Goal: Find specific page/section: Find specific page/section

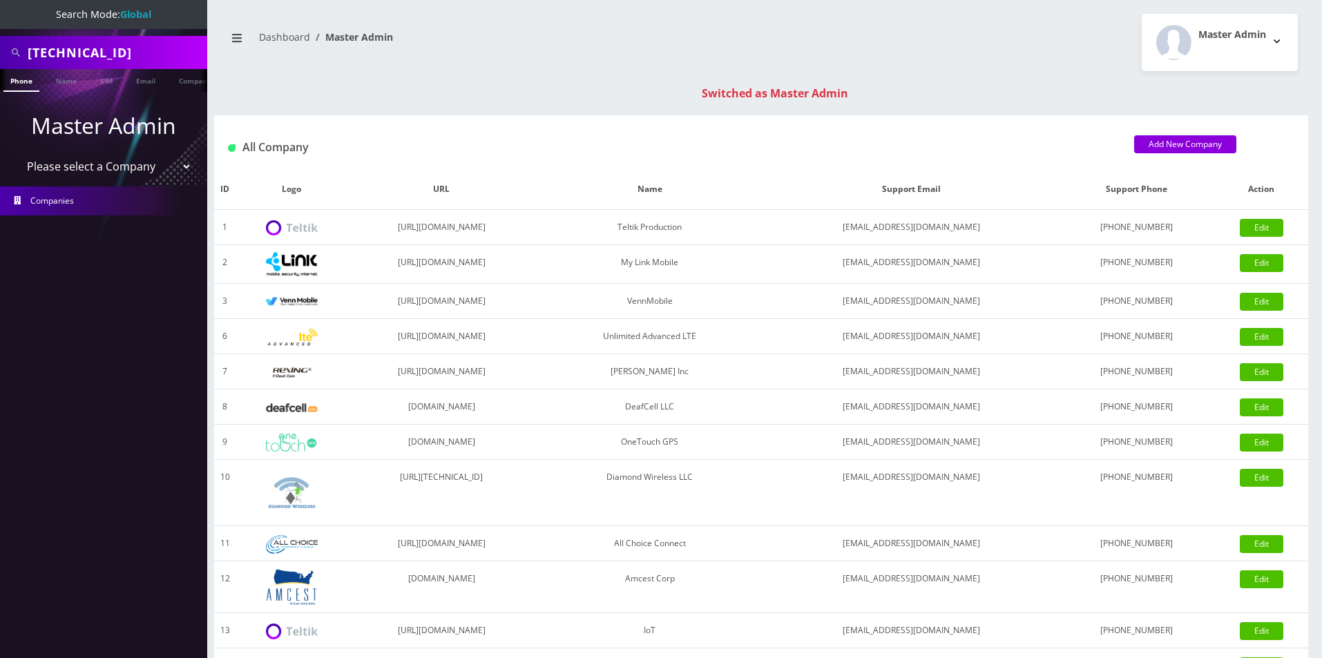
click at [108, 59] on input "89148000010413091992" at bounding box center [116, 52] width 176 height 26
type input "abe"
click at [70, 80] on link "Name" at bounding box center [66, 80] width 35 height 23
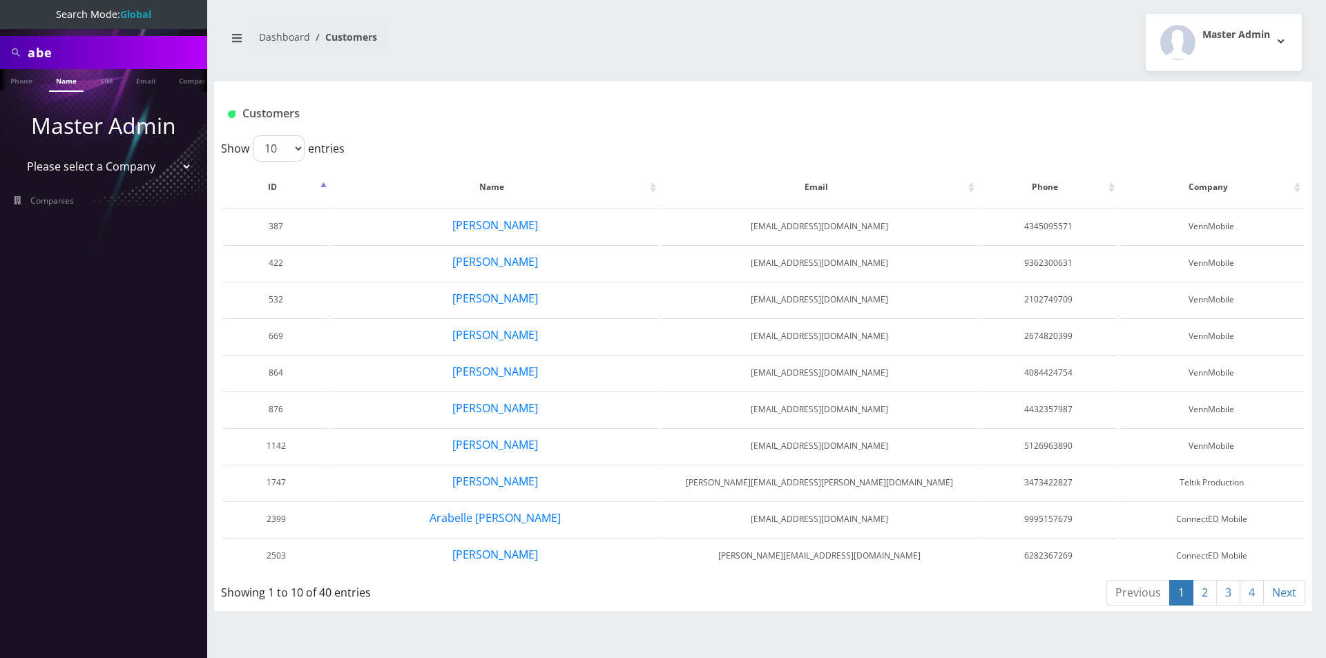
click at [111, 56] on input "abe" at bounding box center [116, 52] width 176 height 26
type input "[PERSON_NAME]"
click at [65, 88] on link "Name" at bounding box center [66, 80] width 35 height 23
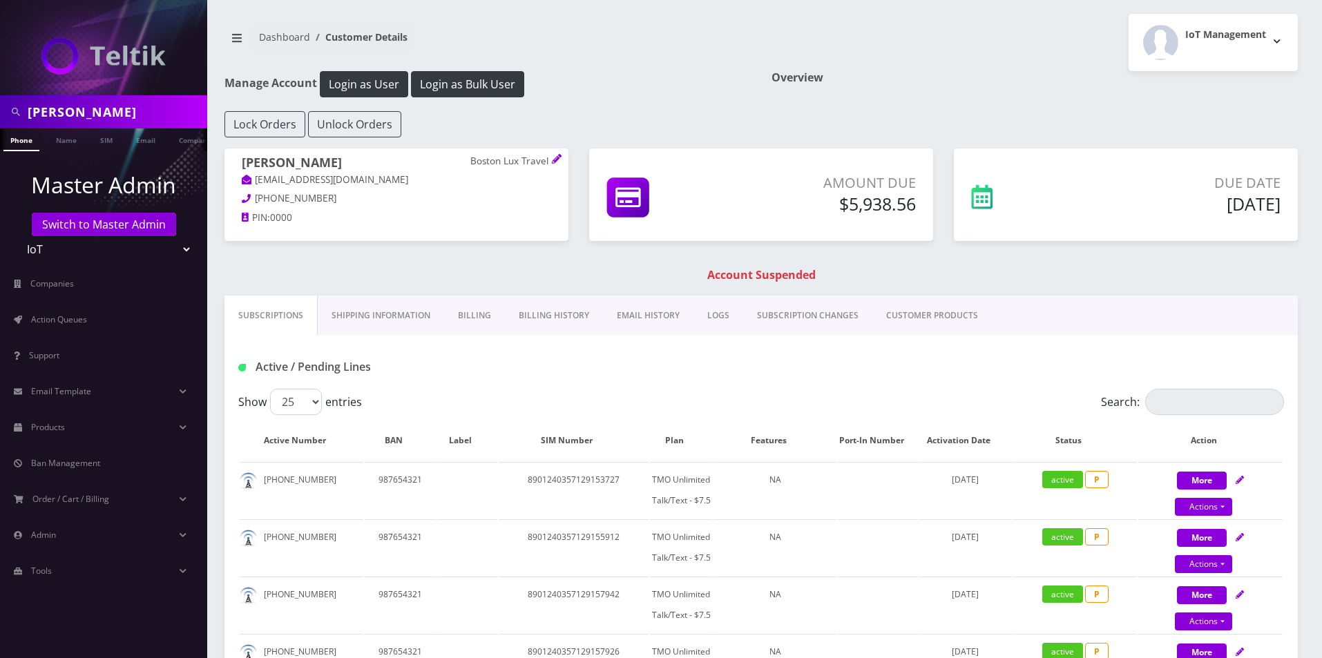
click at [524, 317] on link "Billing History" at bounding box center [554, 316] width 98 height 40
